Goal: Transaction & Acquisition: Purchase product/service

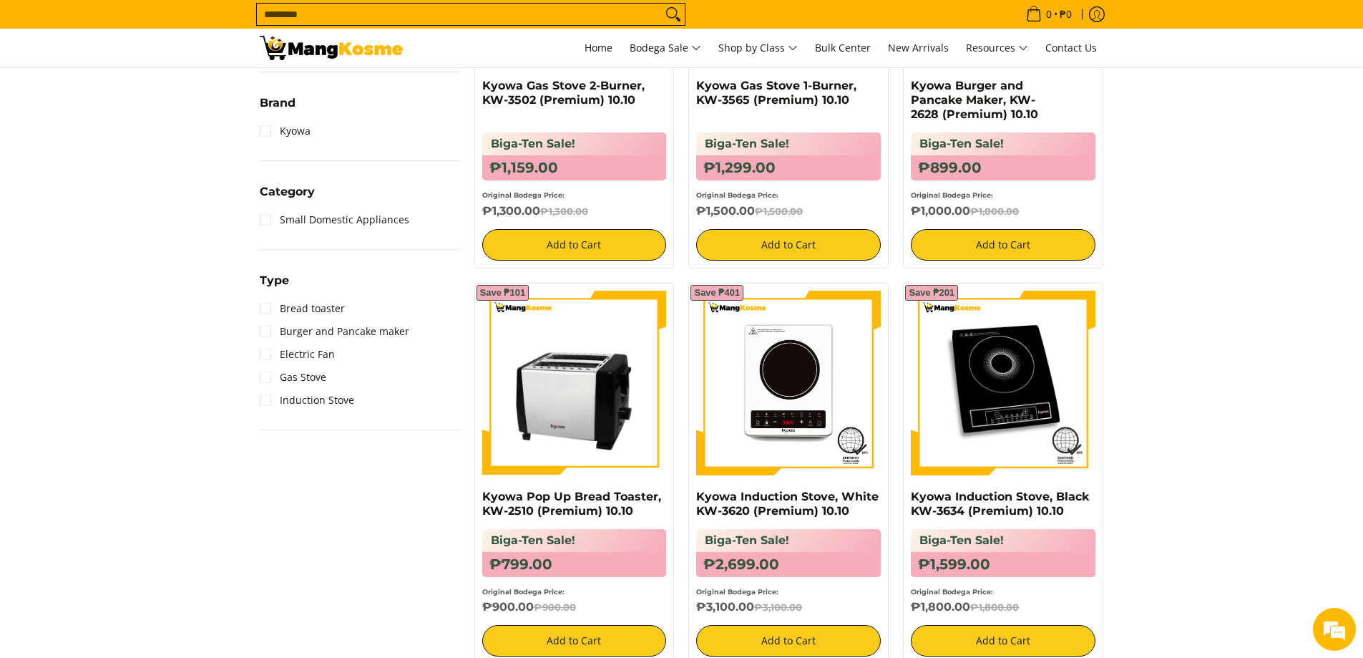
scroll to position [286, 0]
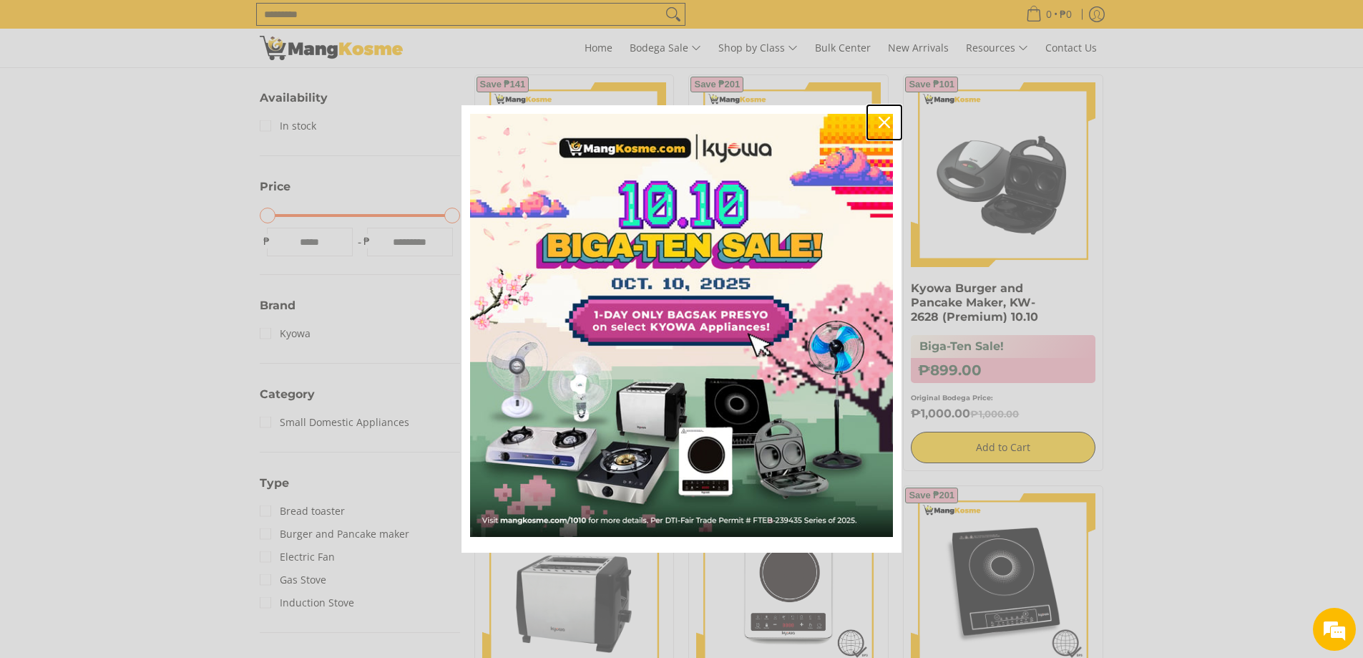
click at [879, 127] on icon "close icon" at bounding box center [884, 122] width 11 height 11
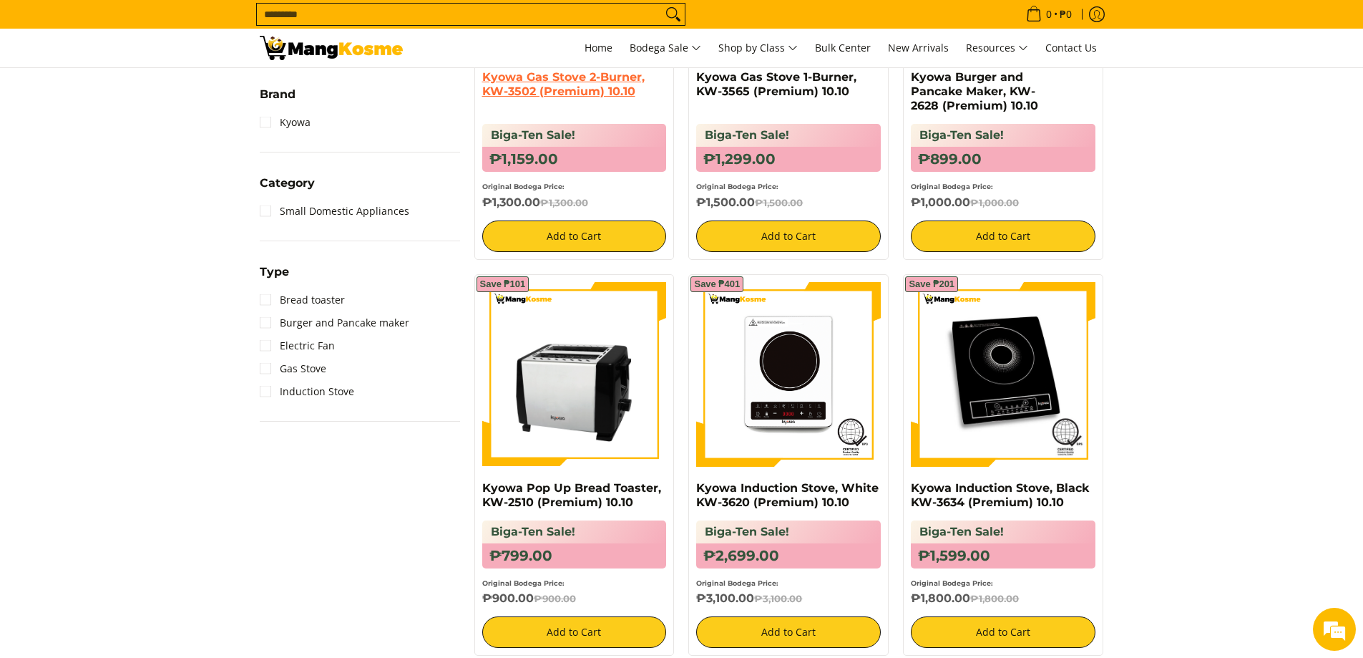
scroll to position [644, 0]
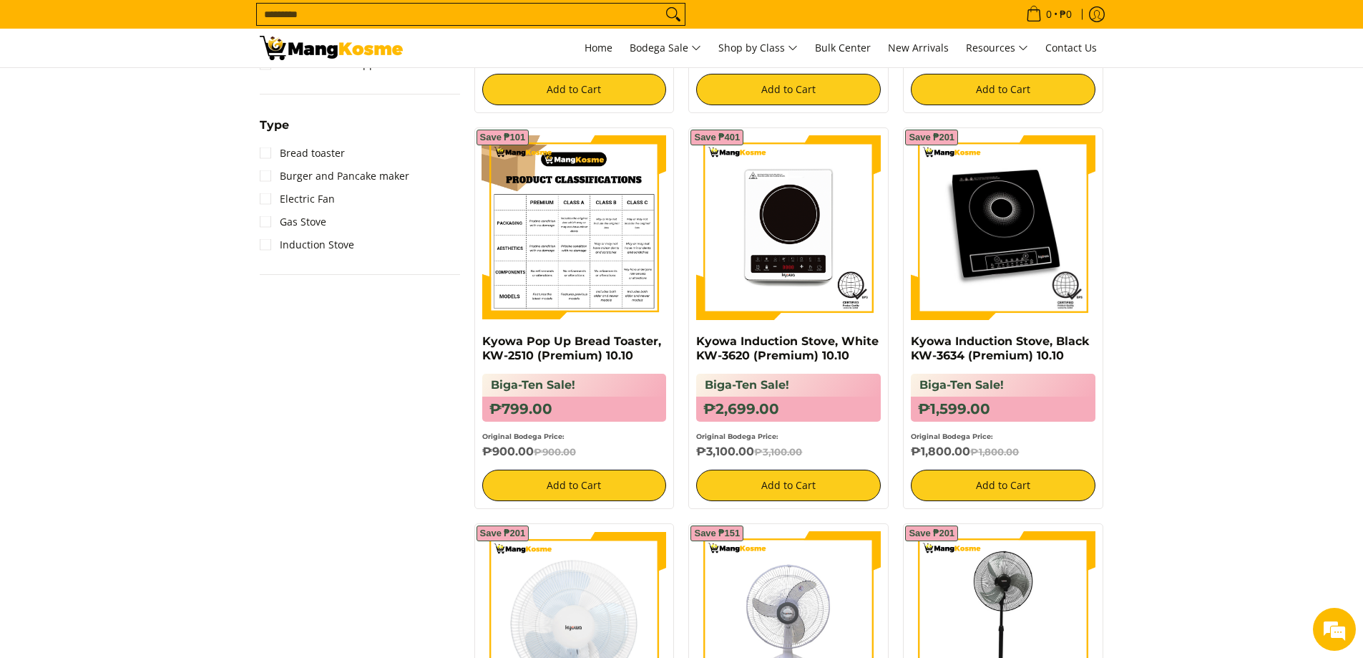
click at [555, 244] on img at bounding box center [574, 227] width 185 height 185
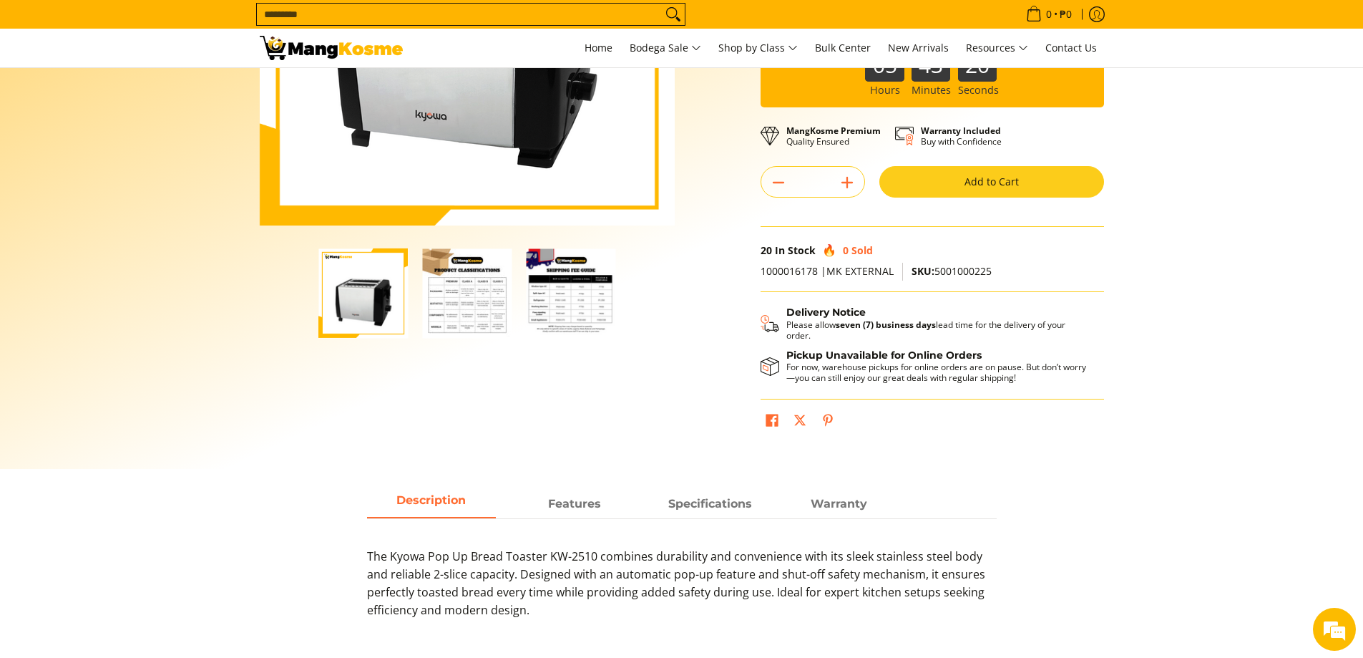
click at [466, 299] on img "Kyowa Pop Up Bread Toaster, KW-2510 (Premium) 10.10-2" at bounding box center [466, 292] width 89 height 89
